Goal: Task Accomplishment & Management: Complete application form

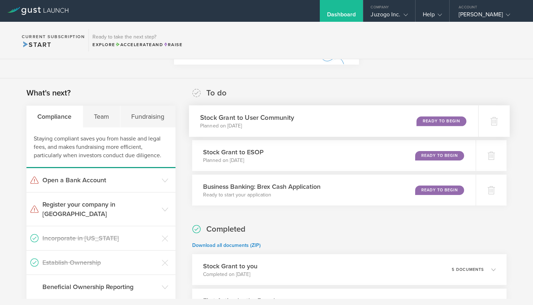
scroll to position [95, 0]
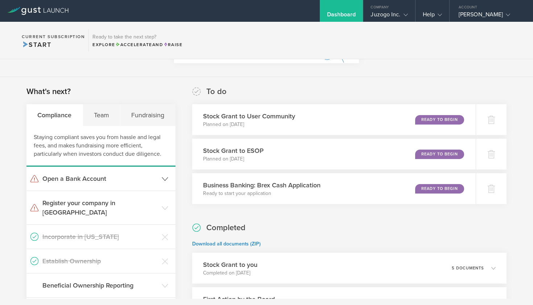
click at [96, 179] on h3 "Open a Bank Account" at bounding box center [100, 178] width 116 height 9
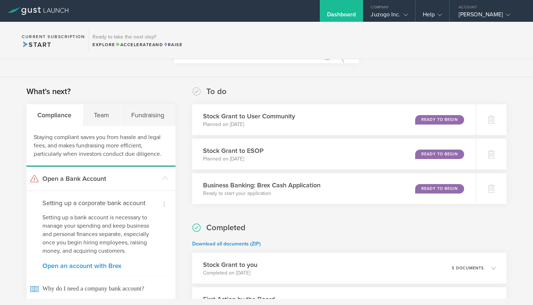
click at [80, 266] on link "Open an account with Brex" at bounding box center [100, 265] width 117 height 7
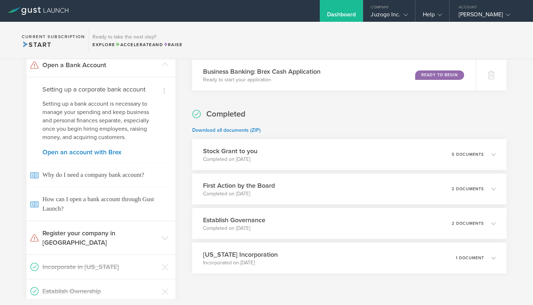
scroll to position [209, 0]
click at [87, 151] on link "Open an account with Brex" at bounding box center [100, 151] width 117 height 7
click at [83, 150] on link "Open an account with Brex" at bounding box center [100, 151] width 117 height 7
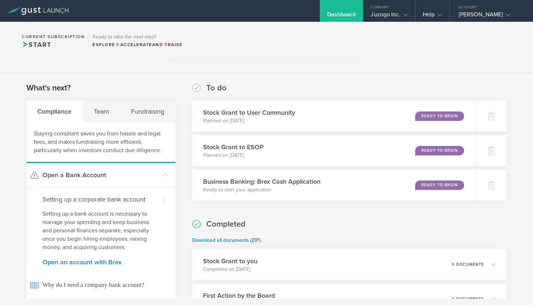
scroll to position [100, 0]
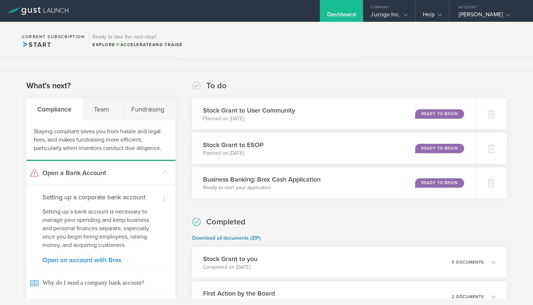
click at [86, 260] on link "Open an account with Brex" at bounding box center [100, 259] width 117 height 7
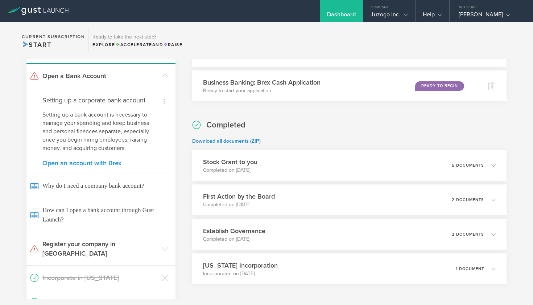
click at [86, 260] on ul "Open a Bank Account Dismiss I already have a bank account Dismiss I don't need …" at bounding box center [100, 213] width 149 height 299
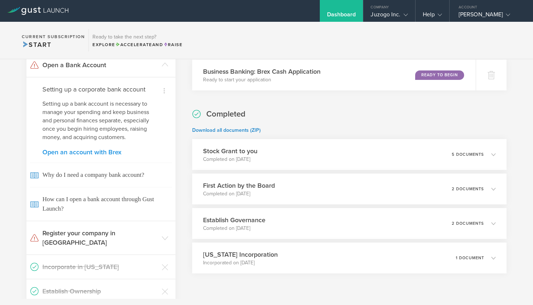
scroll to position [209, 0]
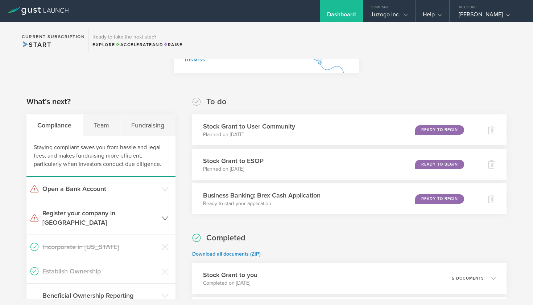
scroll to position [86, 0]
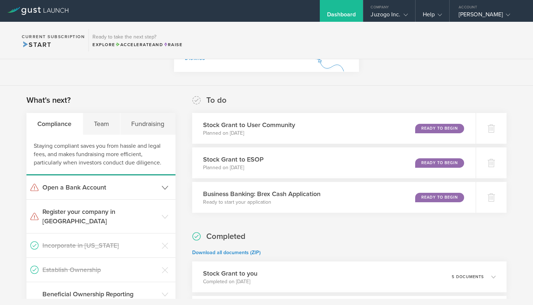
click at [163, 189] on icon at bounding box center [165, 187] width 7 height 7
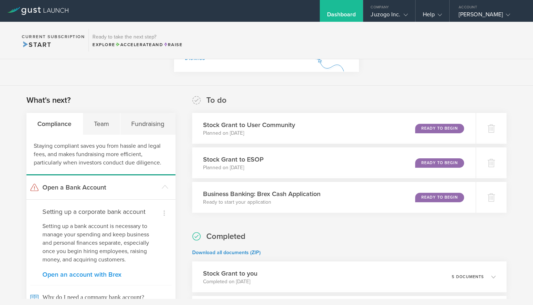
click at [93, 273] on link "Open an account with Brex" at bounding box center [100, 274] width 117 height 7
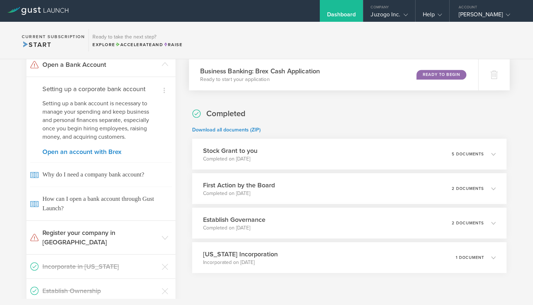
click at [432, 73] on div "Ready to Begin" at bounding box center [442, 75] width 50 height 10
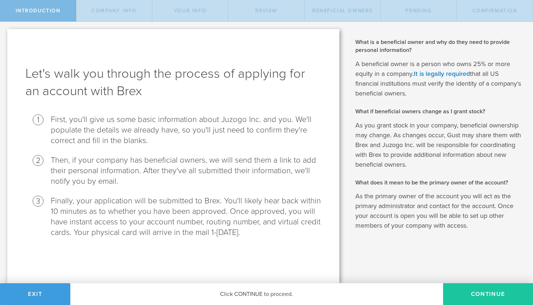
click at [469, 293] on button "Continue" at bounding box center [488, 294] width 90 height 22
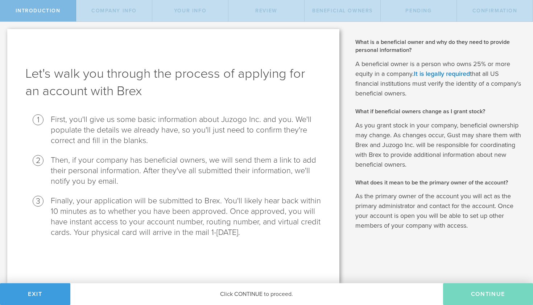
select select "string:C_CORP"
type input "Software As a Service"
type input "[PHONE_NUMBER]"
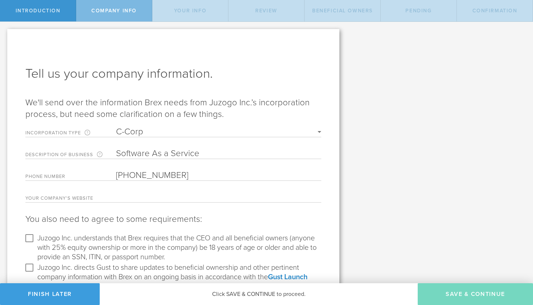
click at [55, 198] on label "Your company's website" at bounding box center [70, 199] width 91 height 6
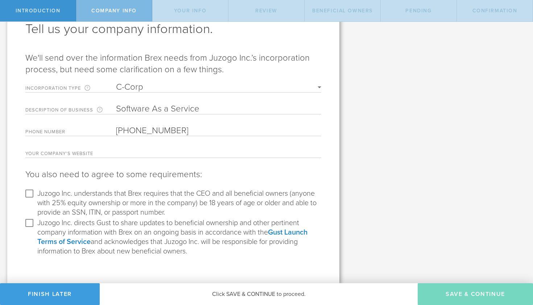
scroll to position [45, 0]
click at [31, 192] on input "Juzogo Inc. understands that Brex requires that the CEO and all beneficial owne…" at bounding box center [30, 194] width 12 height 12
checkbox input "true"
click at [31, 225] on input "Juzogo Inc. directs Gust to share updates to beneficial ownership and other per…" at bounding box center [30, 223] width 12 height 12
checkbox input "true"
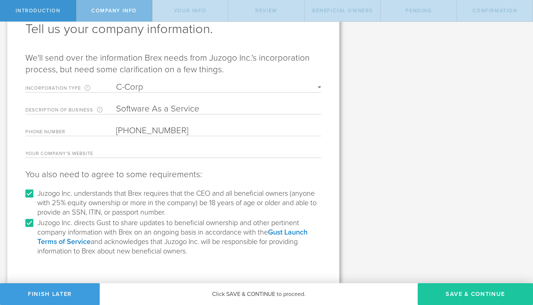
click at [453, 292] on button "Save & Continue" at bounding box center [475, 294] width 115 height 22
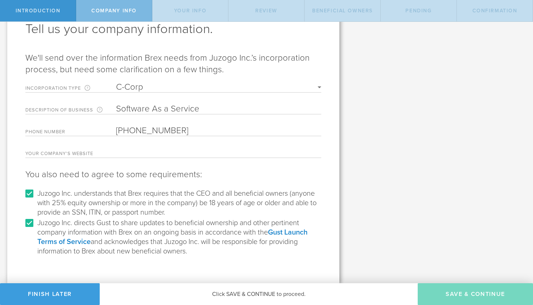
type input "[PERSON_NAME]"
type input "Founder"
select select "string:SSN"
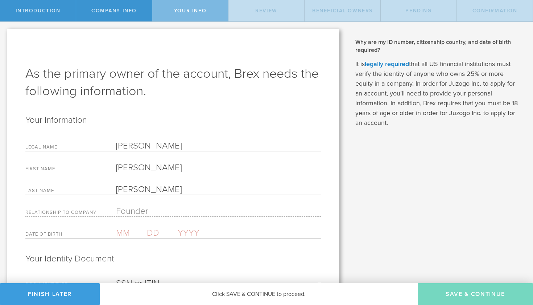
click at [123, 235] on input "text" at bounding box center [131, 232] width 31 height 11
type input "12"
type input "27"
type input "2"
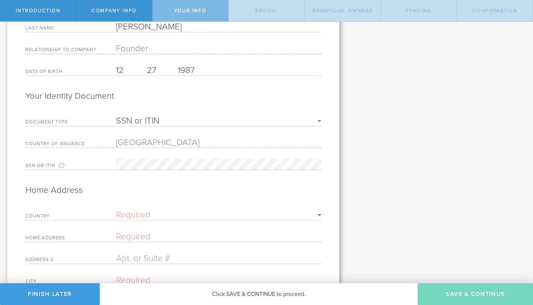
scroll to position [164, 0]
type input "1987"
select select "string:US"
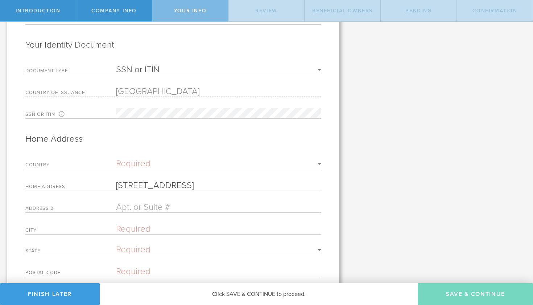
scroll to position [216, 0]
type input "425 Riverbend Parkway Athens"
type input "53"
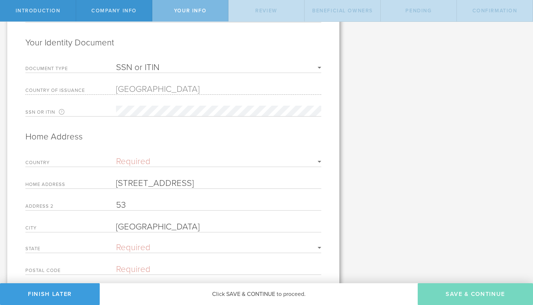
type input "Athens"
click at [129, 243] on form "Your Information Legal Name Anthony Okolo First Name Anthony Last Name Okolo Re…" at bounding box center [173, 86] width 296 height 376
select select "string:GA"
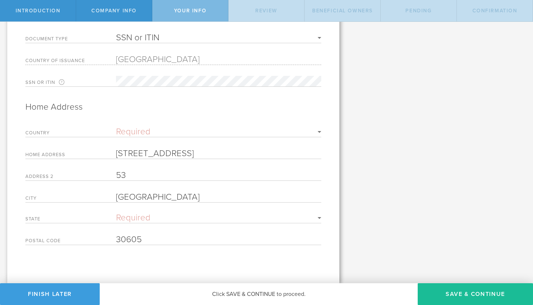
scroll to position [0, 0]
type input "30605"
click at [442, 290] on button "Save & Continue" at bounding box center [475, 294] width 115 height 22
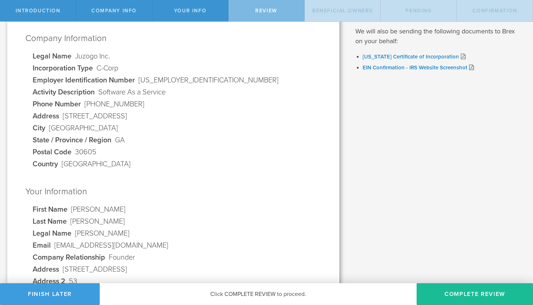
scroll to position [65, 0]
click at [437, 292] on button "Complete Review" at bounding box center [475, 294] width 116 height 22
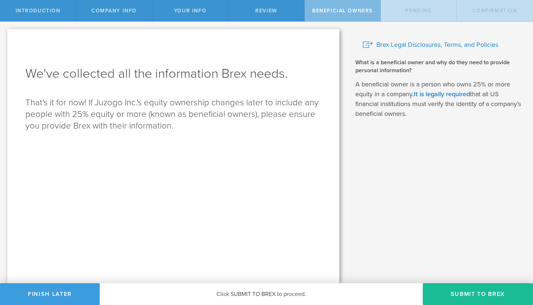
scroll to position [0, 0]
click at [449, 295] on button "Submit to Brex" at bounding box center [478, 294] width 110 height 22
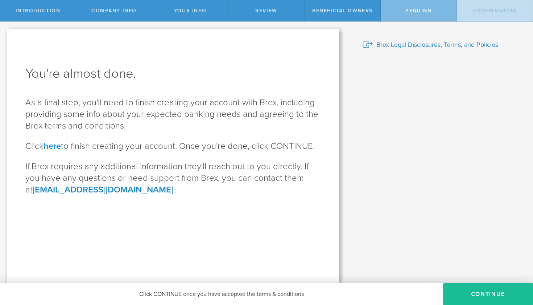
click at [54, 146] on link "here" at bounding box center [52, 146] width 17 height 11
click at [432, 49] on span "Brex Legal Disclosures, Terms, and Policies" at bounding box center [438, 44] width 122 height 9
click at [476, 295] on button "CONTINUE" at bounding box center [488, 294] width 90 height 22
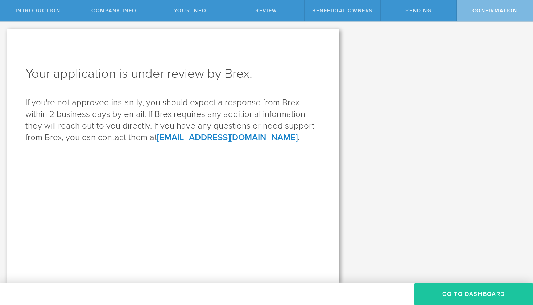
click at [472, 293] on button "Go to Dashboard" at bounding box center [474, 294] width 119 height 22
